Goal: Task Accomplishment & Management: Manage account settings

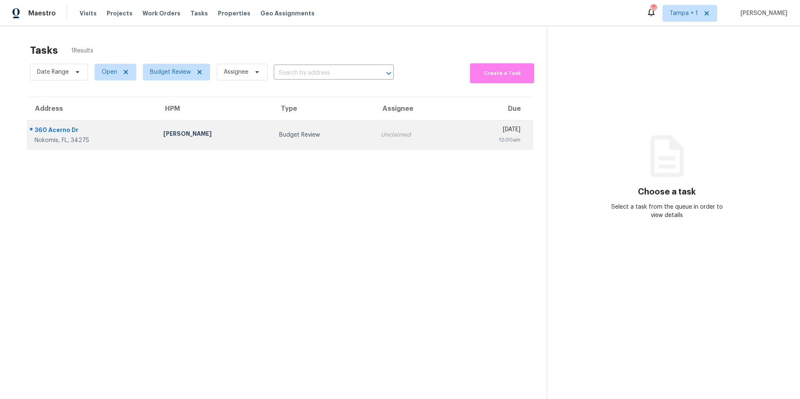
click at [208, 142] on td "[PERSON_NAME]" at bounding box center [215, 134] width 116 height 29
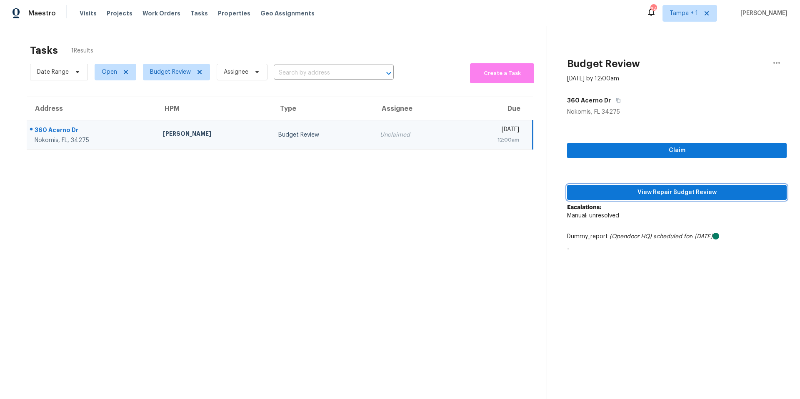
drag, startPoint x: 621, startPoint y: 189, endPoint x: 615, endPoint y: 190, distance: 6.7
click at [621, 189] on span "View Repair Budget Review" at bounding box center [677, 193] width 206 height 10
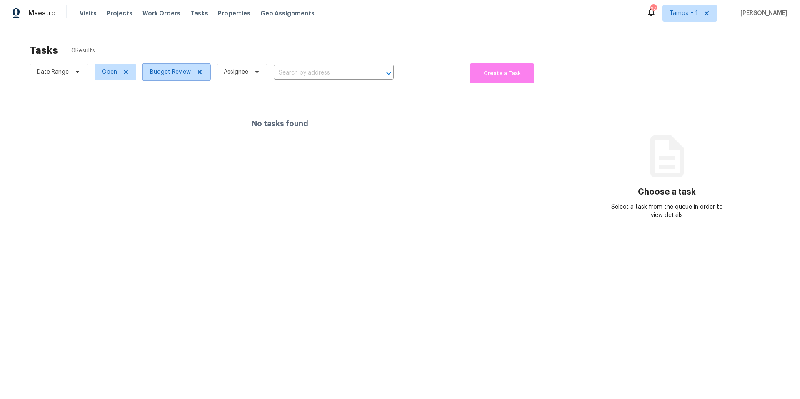
click at [171, 73] on span "Budget Review" at bounding box center [170, 72] width 41 height 8
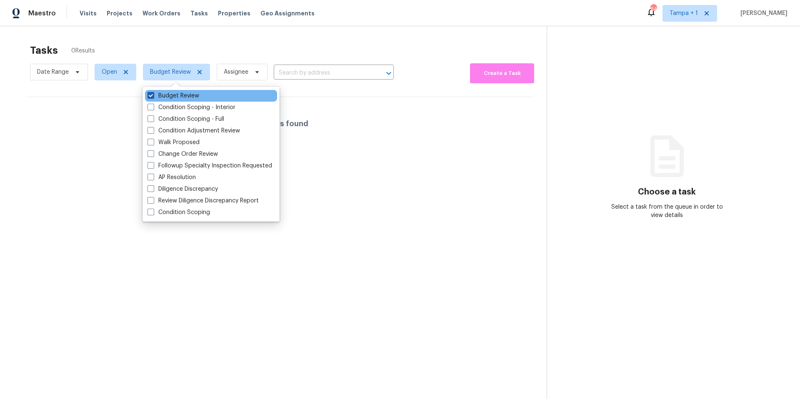
click at [175, 95] on label "Budget Review" at bounding box center [174, 96] width 52 height 8
click at [153, 95] on input "Budget Review" at bounding box center [150, 94] width 5 height 5
checkbox input "false"
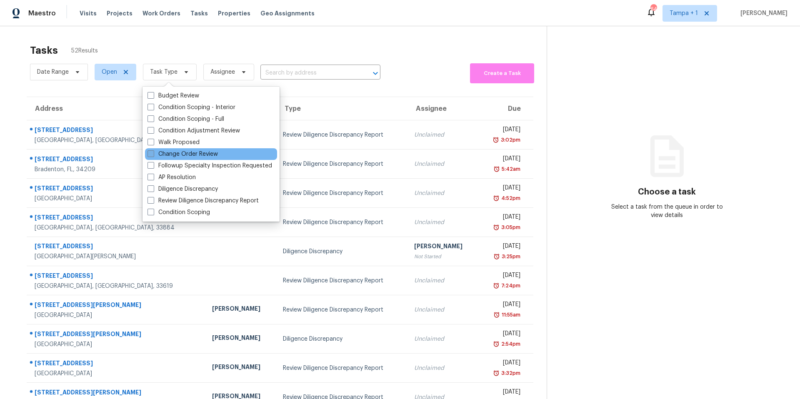
click at [178, 153] on label "Change Order Review" at bounding box center [183, 154] width 70 height 8
click at [153, 153] on input "Change Order Review" at bounding box center [150, 152] width 5 height 5
checkbox input "true"
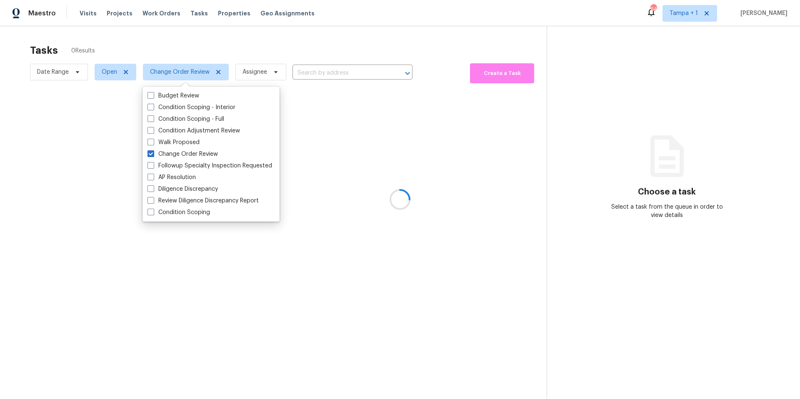
click at [288, 53] on div at bounding box center [400, 199] width 800 height 399
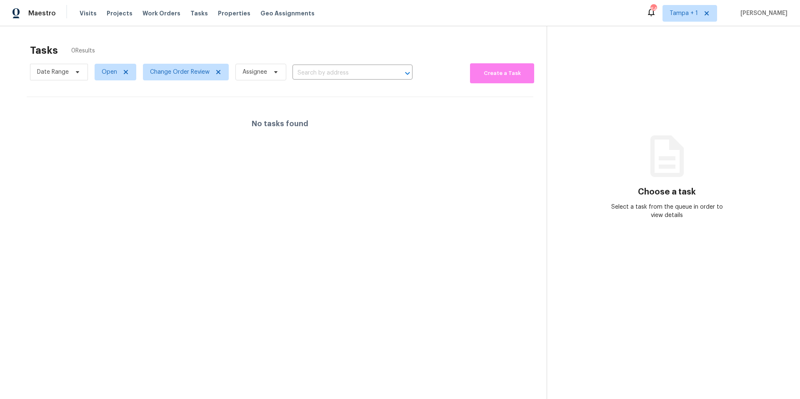
click at [187, 59] on div "Tasks 0 Results" at bounding box center [288, 51] width 517 height 22
click at [175, 73] on span "Change Order Review" at bounding box center [180, 72] width 60 height 8
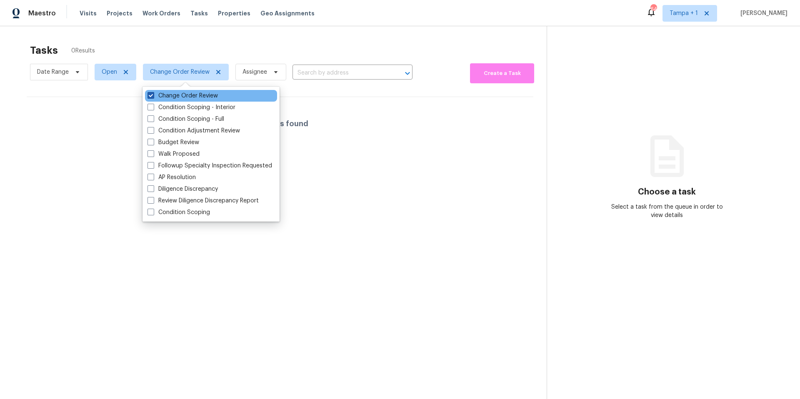
click at [168, 94] on label "Change Order Review" at bounding box center [183, 96] width 70 height 8
click at [153, 94] on input "Change Order Review" at bounding box center [150, 94] width 5 height 5
checkbox input "false"
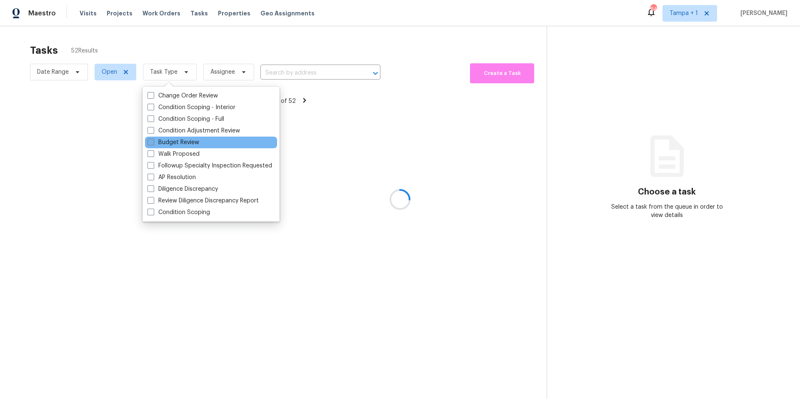
click at [174, 143] on label "Budget Review" at bounding box center [174, 142] width 52 height 8
click at [153, 143] on input "Budget Review" at bounding box center [150, 140] width 5 height 5
checkbox input "true"
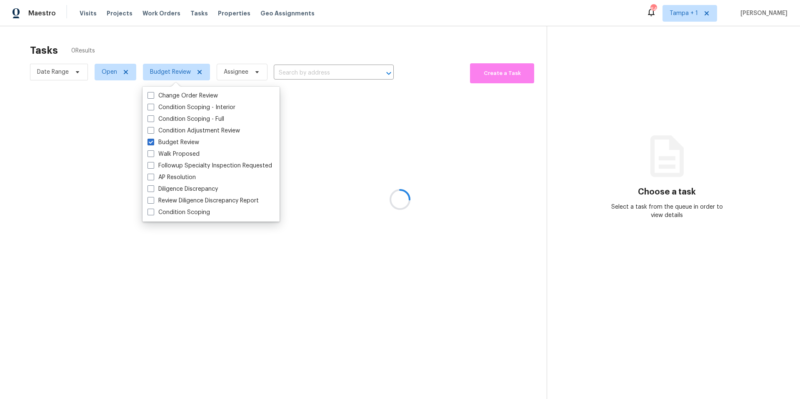
click at [325, 26] on div at bounding box center [400, 199] width 800 height 399
